Goal: Information Seeking & Learning: Learn about a topic

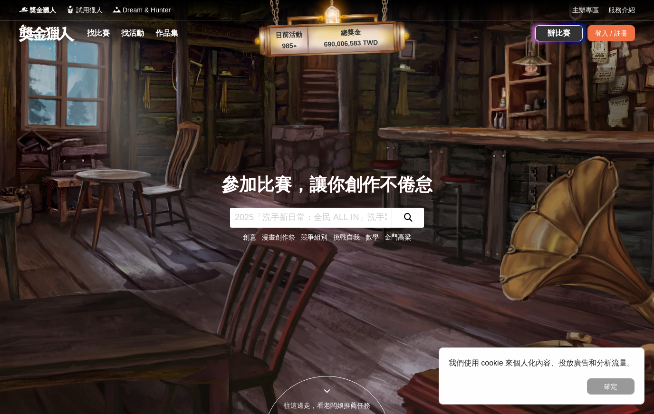
click at [360, 222] on input "text" at bounding box center [311, 218] width 162 height 20
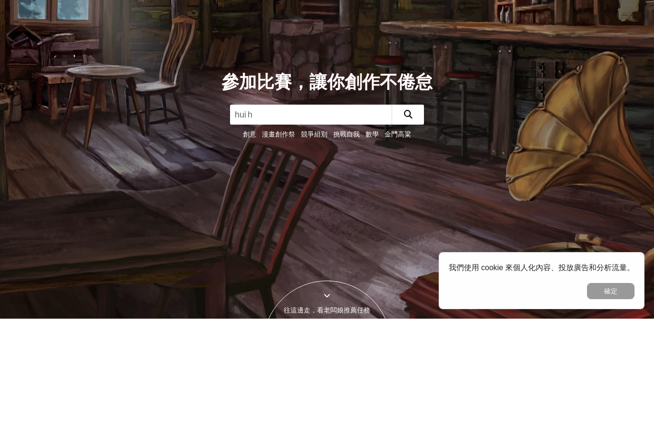
type input "繪畫"
click at [408, 215] on button "submit" at bounding box center [408, 225] width 32 height 20
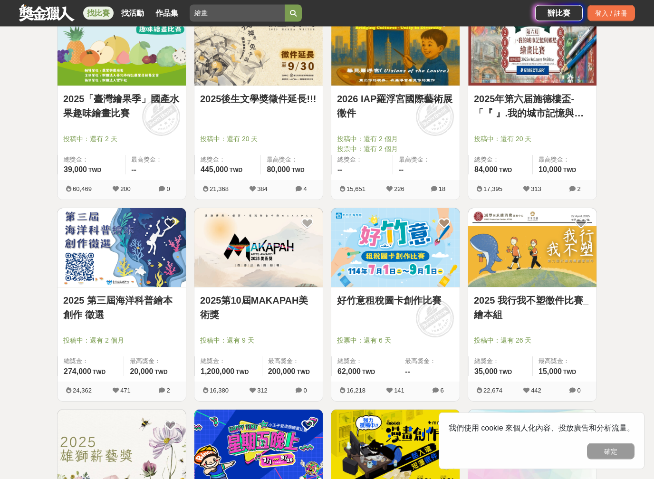
scroll to position [202, 0]
click at [76, 286] on img at bounding box center [122, 247] width 128 height 79
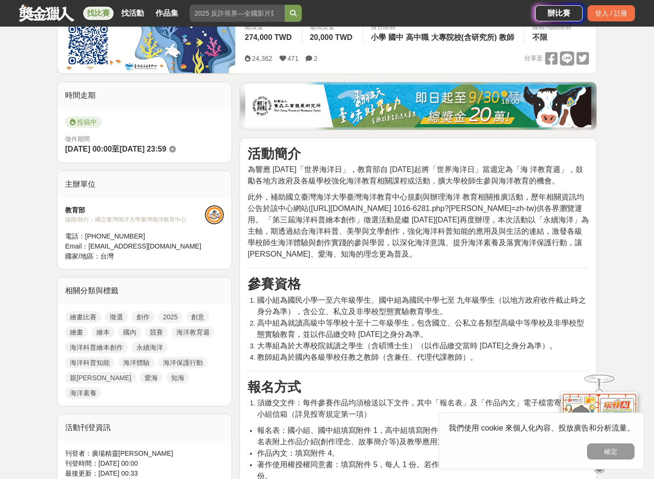
scroll to position [183, 0]
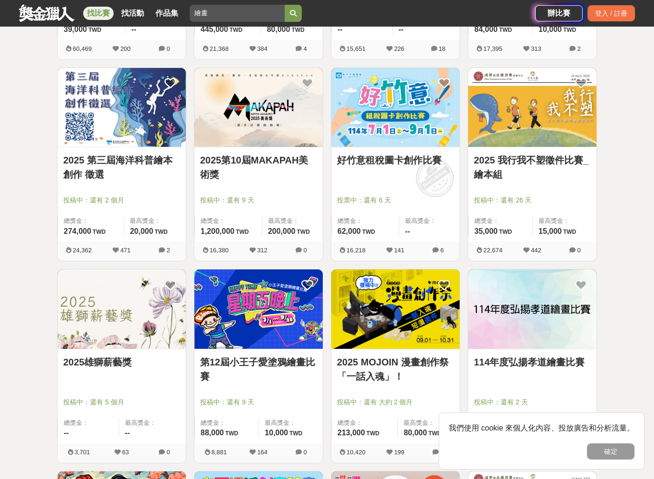
scroll to position [342, 0]
click at [84, 318] on img at bounding box center [122, 309] width 128 height 79
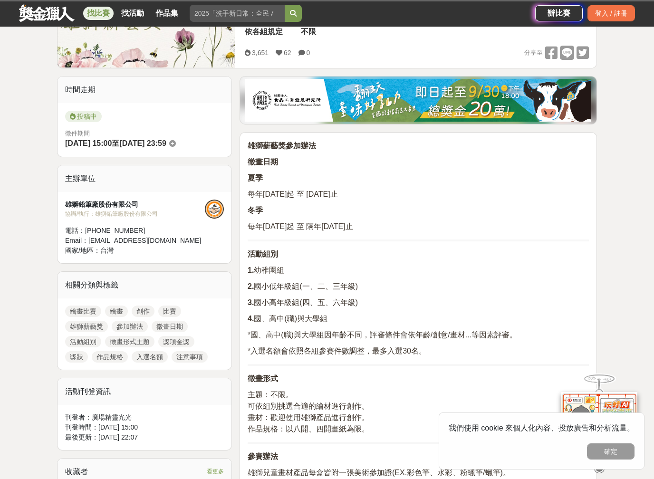
scroll to position [188, 0]
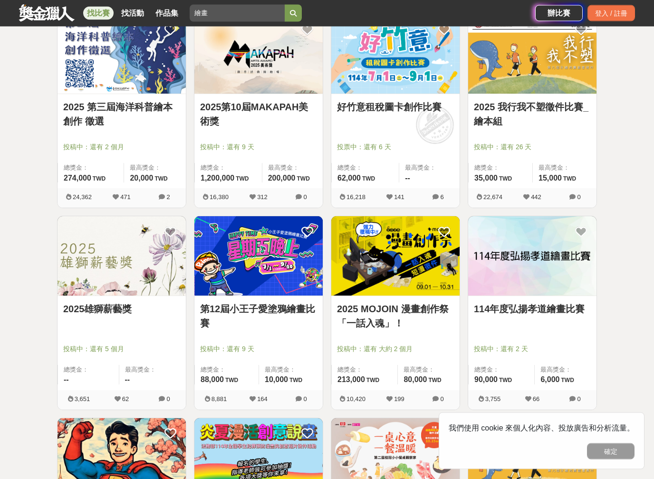
scroll to position [414, 0]
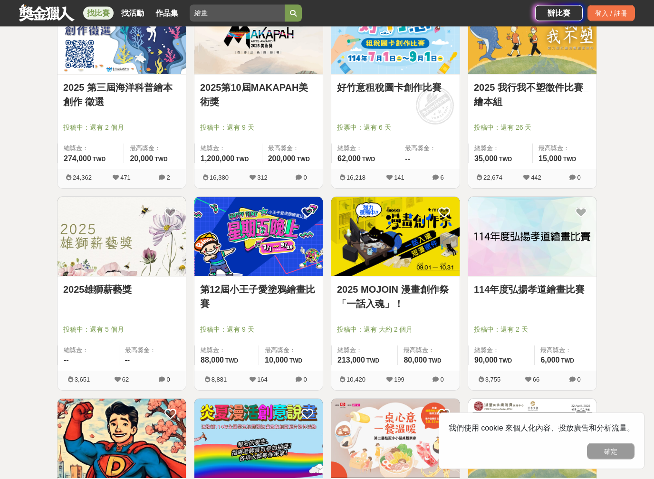
click at [358, 265] on img at bounding box center [395, 236] width 128 height 79
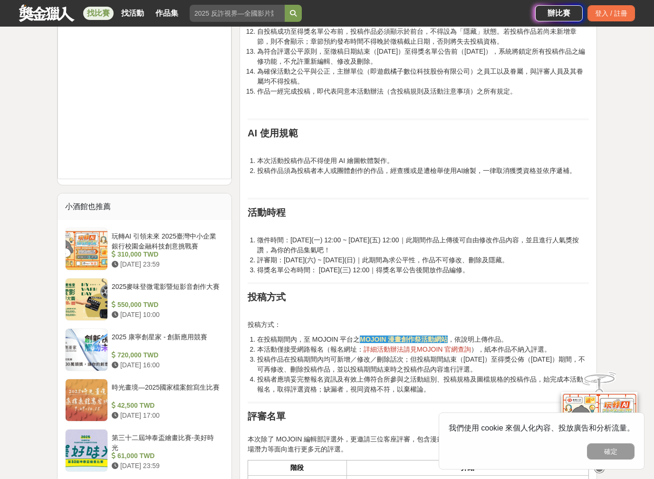
scroll to position [884, 0]
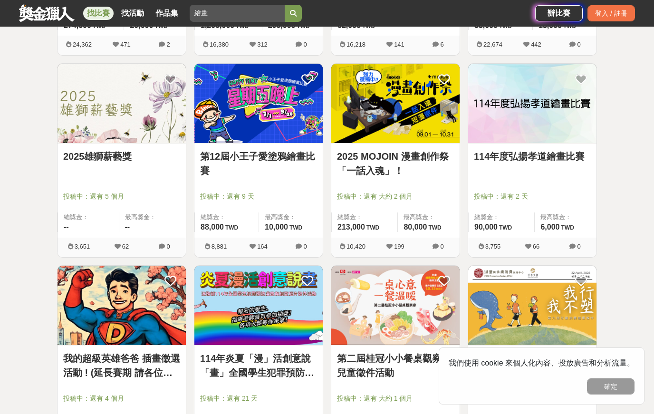
scroll to position [548, 0]
click at [490, 150] on link "114年度弘揚孝道繪畫比賽" at bounding box center [532, 157] width 117 height 14
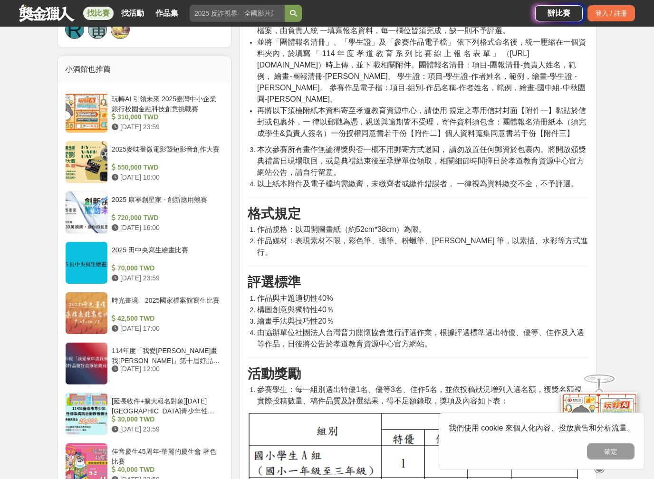
scroll to position [748, 0]
click at [253, 332] on ol "作品與主題適切性40% 構圖創意與獨特性40％ 繪畫手法與技巧性20％ 由協辦單位社團法人台灣普力關懷協會進行評選作業，根據評選標準選出特優、優等、佳作及入選…" at bounding box center [418, 320] width 341 height 57
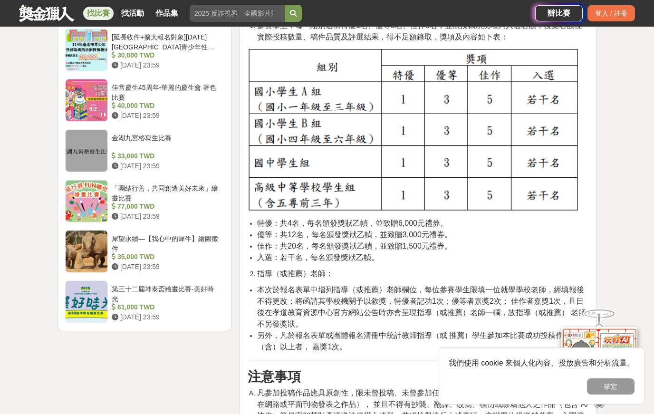
scroll to position [1106, 0]
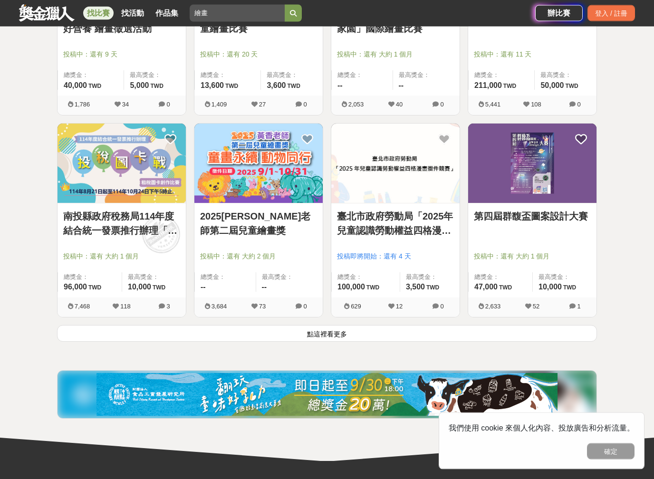
scroll to position [1095, 0]
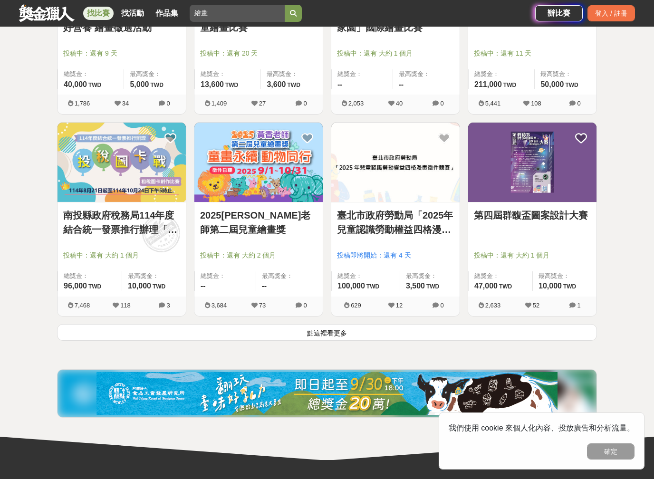
click at [492, 188] on img at bounding box center [532, 162] width 128 height 79
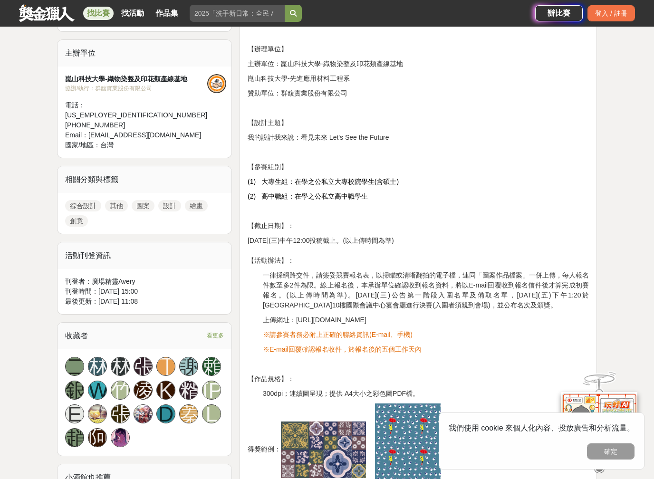
scroll to position [314, 0]
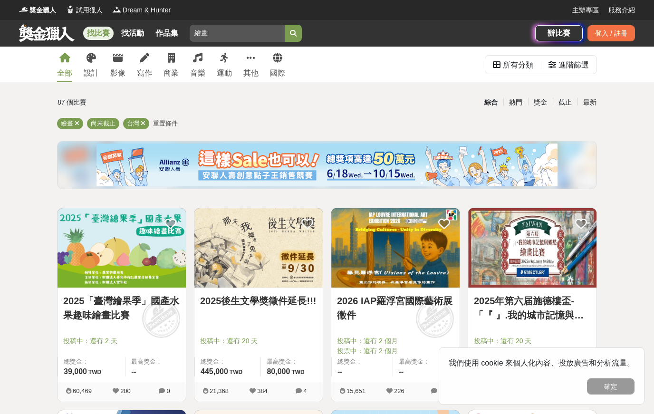
scroll to position [110, 0]
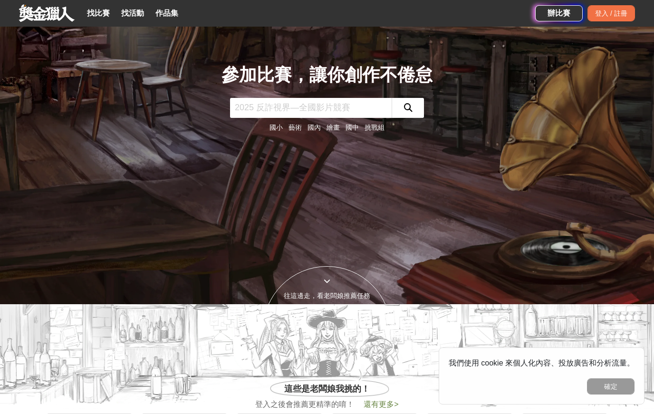
click at [262, 109] on input "text" at bounding box center [311, 108] width 162 height 20
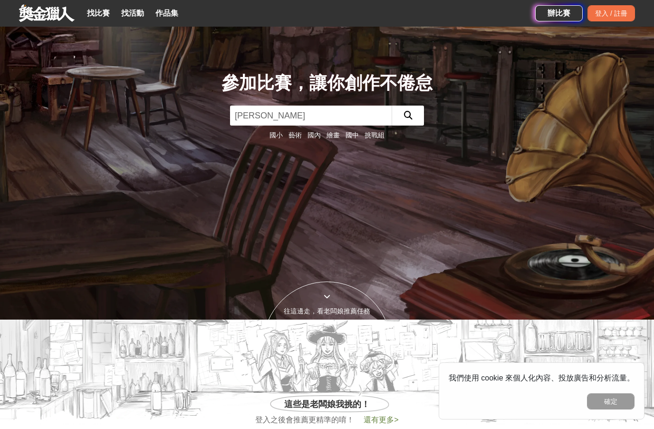
type input "繪本"
click at [408, 115] on button "submit" at bounding box center [408, 116] width 32 height 20
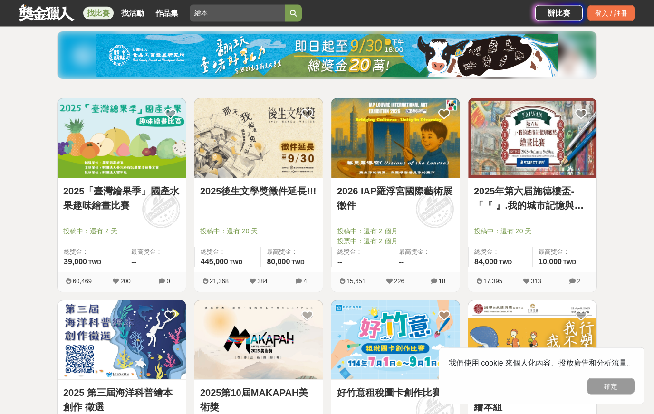
scroll to position [110, 0]
click at [567, 163] on img at bounding box center [532, 137] width 128 height 79
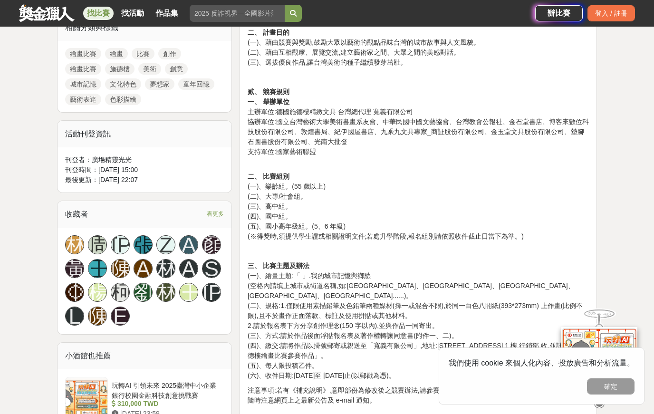
scroll to position [450, 0]
